Goal: Information Seeking & Learning: Find specific fact

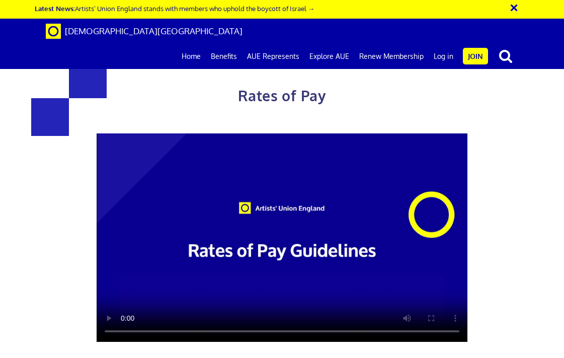
scroll to position [1065, 0]
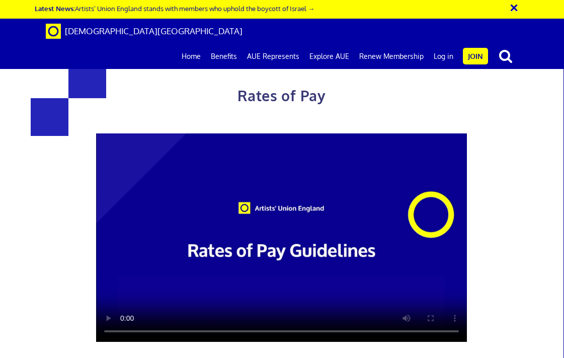
scroll to position [1083, 0]
